Goal: Transaction & Acquisition: Subscribe to service/newsletter

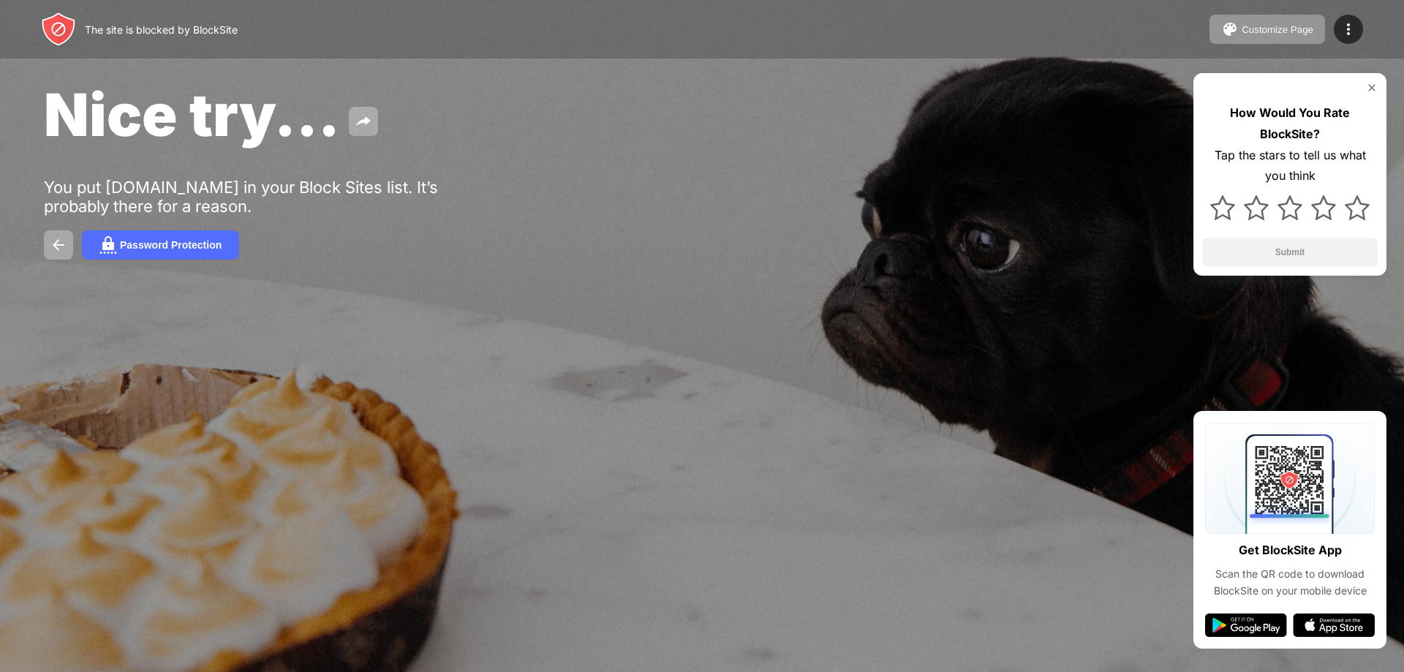
click at [502, 149] on div "Nice try..." at bounding box center [570, 114] width 1053 height 71
click at [123, 246] on div "Password Protection" at bounding box center [171, 245] width 102 height 12
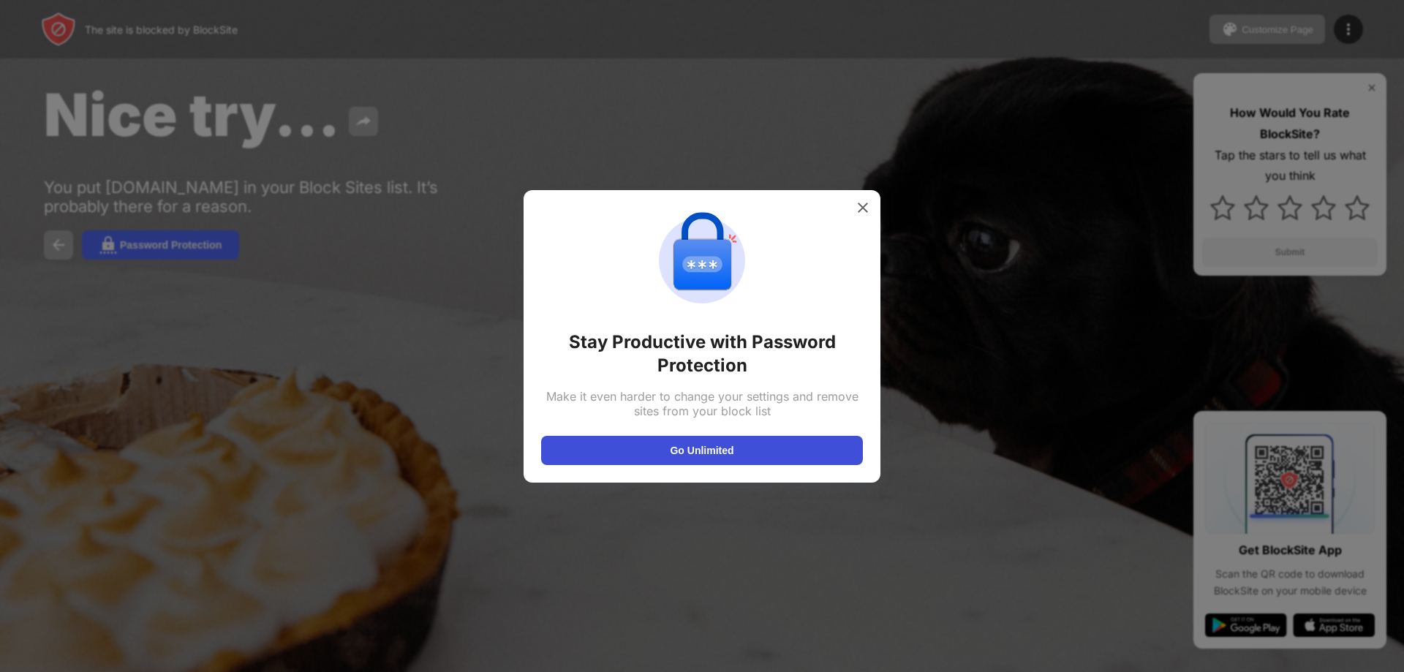
click at [721, 444] on button "Go Unlimited" at bounding box center [702, 450] width 322 height 29
click at [860, 208] on img at bounding box center [862, 207] width 15 height 15
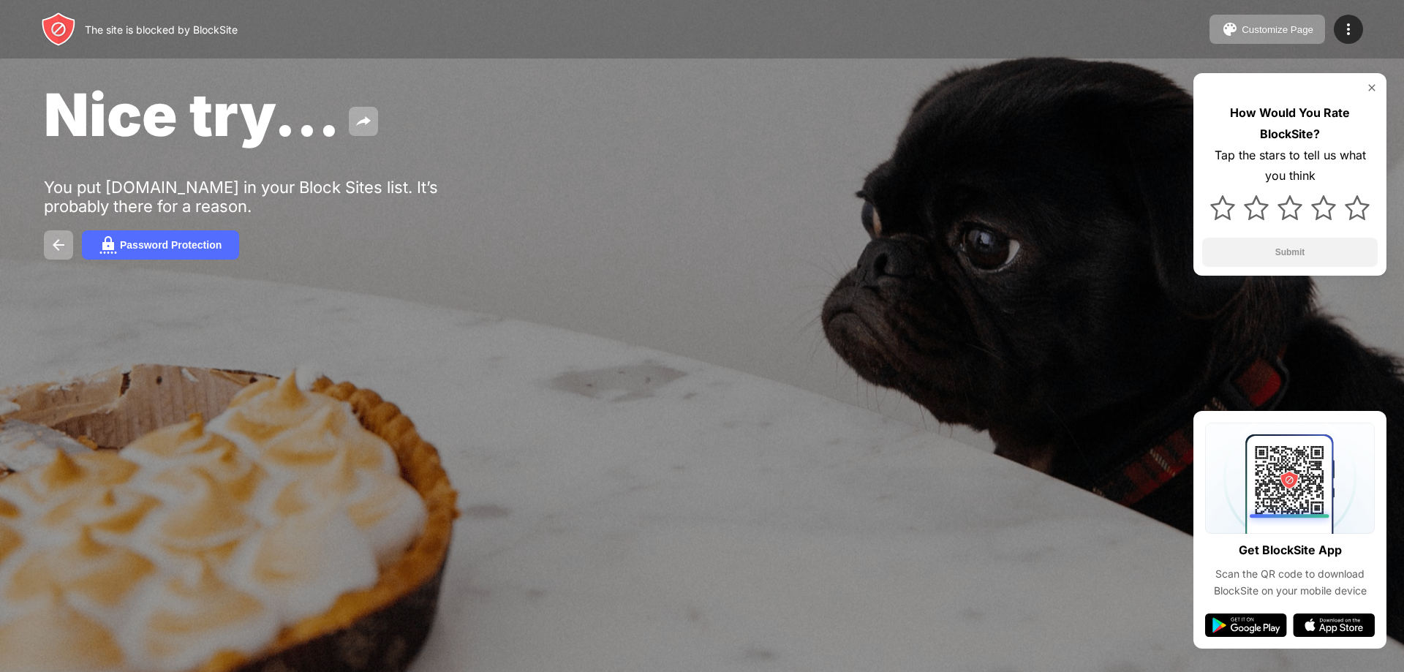
click at [819, 126] on div "Nice try..." at bounding box center [570, 114] width 1053 height 71
drag, startPoint x: 1117, startPoint y: 260, endPoint x: 1108, endPoint y: 259, distance: 8.9
click at [1112, 260] on div "Nice try... You put poki.com in your Block Sites list. It’s probably there for …" at bounding box center [702, 169] width 1404 height 338
